Goal: Task Accomplishment & Management: Use online tool/utility

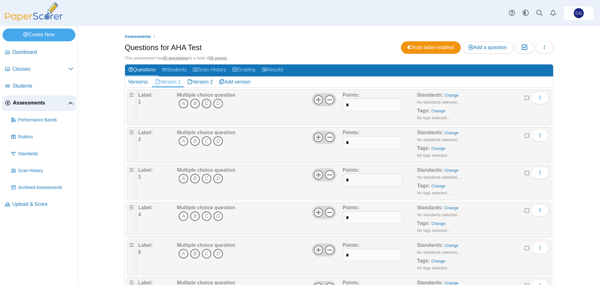
click at [202, 103] on icon "C" at bounding box center [207, 103] width 10 height 10
click at [215, 140] on icon "D" at bounding box center [218, 141] width 10 height 10
click at [182, 177] on icon "A" at bounding box center [184, 179] width 10 height 10
click at [213, 215] on icon "D" at bounding box center [218, 216] width 10 height 10
click at [194, 254] on icon "B" at bounding box center [195, 254] width 10 height 10
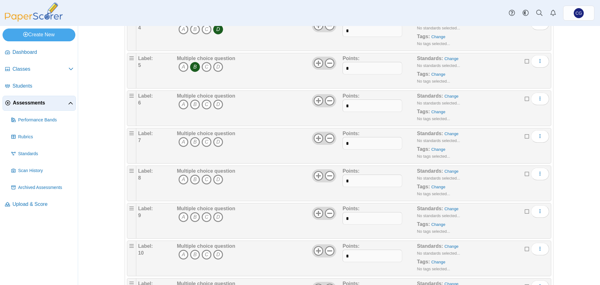
scroll to position [188, 0]
click at [204, 105] on icon "C" at bounding box center [207, 103] width 10 height 10
click at [192, 144] on icon "B" at bounding box center [195, 141] width 10 height 10
click at [202, 180] on icon "C" at bounding box center [207, 179] width 10 height 10
click at [219, 214] on icon "D" at bounding box center [218, 216] width 10 height 10
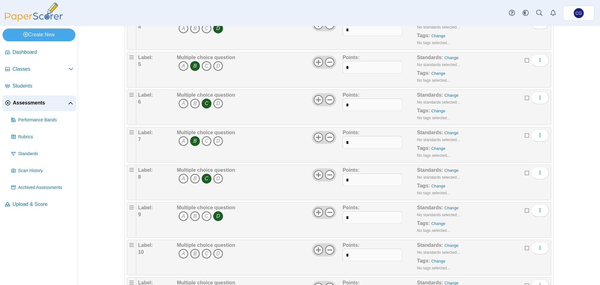
click at [194, 252] on icon "B" at bounding box center [195, 254] width 10 height 10
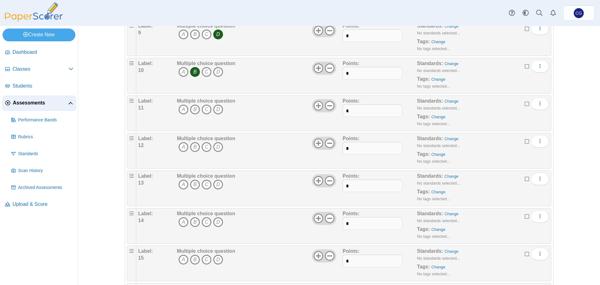
scroll to position [375, 0]
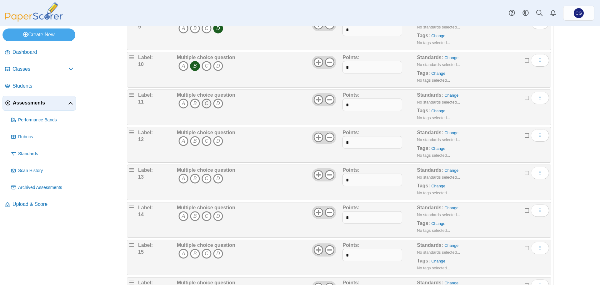
click at [204, 104] on icon "C" at bounding box center [207, 103] width 10 height 10
click at [179, 144] on icon "A" at bounding box center [184, 141] width 10 height 10
click at [206, 179] on icon "C" at bounding box center [207, 179] width 10 height 10
click at [193, 214] on icon "B" at bounding box center [195, 216] width 10 height 10
click at [180, 252] on icon "A" at bounding box center [184, 254] width 10 height 10
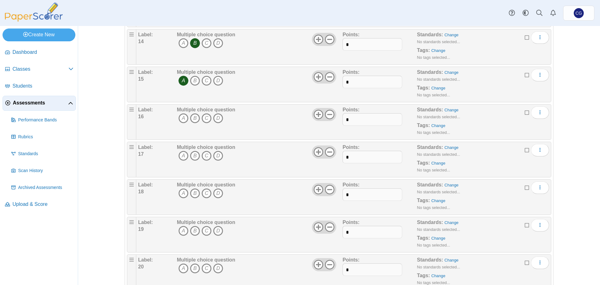
scroll to position [563, 0]
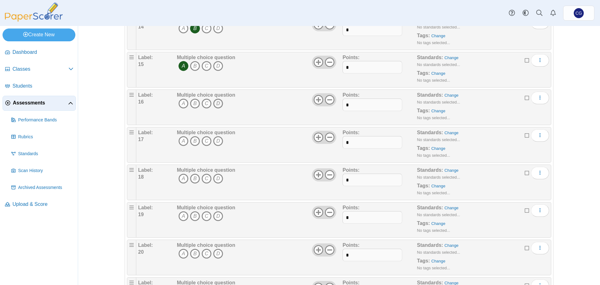
click at [217, 100] on icon "D" at bounding box center [218, 103] width 10 height 10
click at [203, 141] on icon "C" at bounding box center [207, 141] width 10 height 10
click at [182, 177] on icon "A" at bounding box center [184, 179] width 10 height 10
click at [180, 214] on icon "A" at bounding box center [184, 216] width 10 height 10
click at [202, 253] on icon "C" at bounding box center [207, 254] width 10 height 10
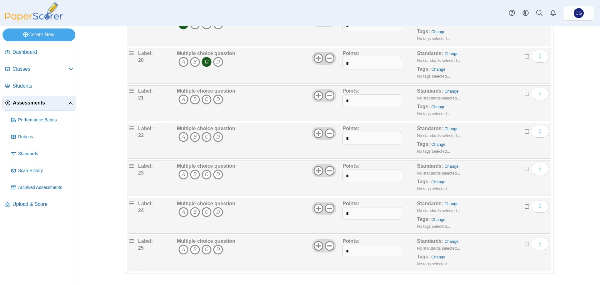
scroll to position [755, 0]
click at [191, 98] on icon "B" at bounding box center [195, 99] width 10 height 10
click at [218, 133] on icon "D" at bounding box center [218, 136] width 10 height 10
click at [181, 175] on icon "A" at bounding box center [184, 174] width 10 height 10
click at [217, 210] on icon "D" at bounding box center [218, 211] width 10 height 10
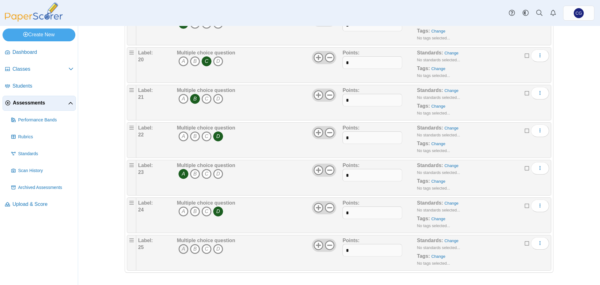
click at [184, 247] on icon "A" at bounding box center [184, 249] width 10 height 10
click at [574, 195] on div "Assessments Questions for AHA Test Auto label enabled Add a question Moderation…" at bounding box center [339, 155] width 522 height 259
